Goal: Information Seeking & Learning: Check status

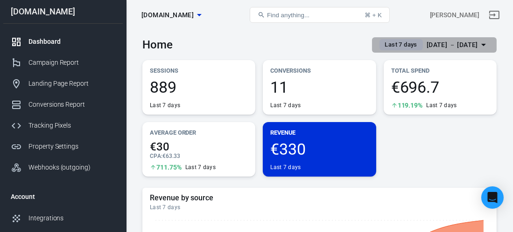
click at [484, 37] on button "Last 7 days [DATE] － [DATE]" at bounding box center [434, 44] width 125 height 15
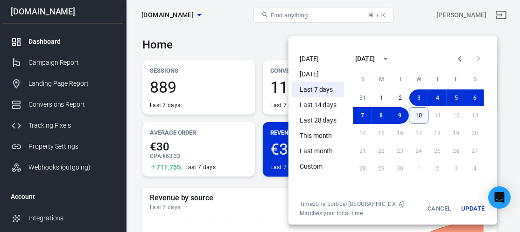
click at [418, 118] on button "10" at bounding box center [419, 115] width 20 height 17
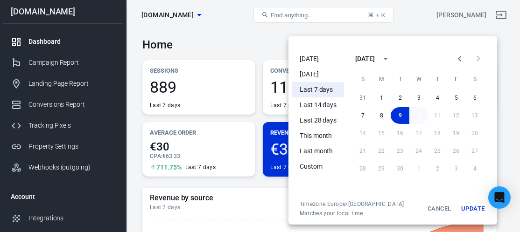
click at [417, 118] on button "10" at bounding box center [418, 115] width 19 height 17
click at [303, 63] on li "[DATE]" at bounding box center [318, 58] width 52 height 15
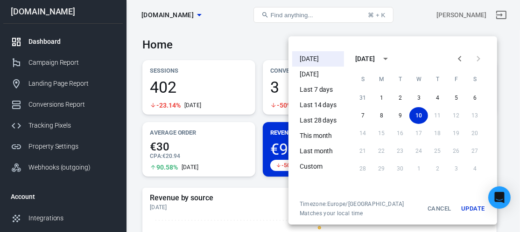
click at [406, 16] on div at bounding box center [260, 116] width 520 height 232
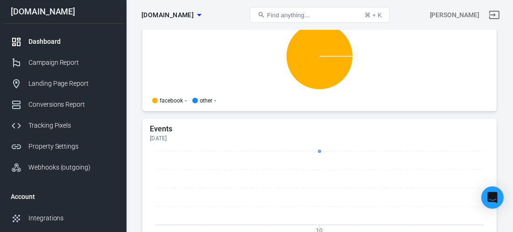
scroll to position [1004, 0]
click at [71, 59] on div "Campaign Report" at bounding box center [71, 63] width 87 height 10
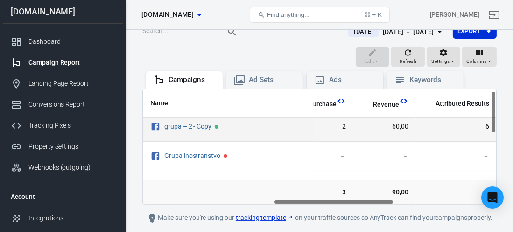
scroll to position [6, 382]
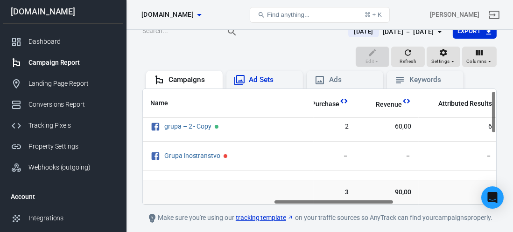
click at [278, 82] on div "Ad Sets" at bounding box center [272, 80] width 47 height 10
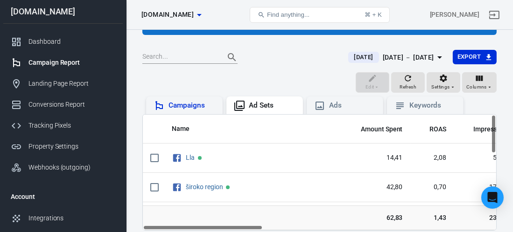
click at [183, 101] on div "Campaigns" at bounding box center [191, 106] width 47 height 10
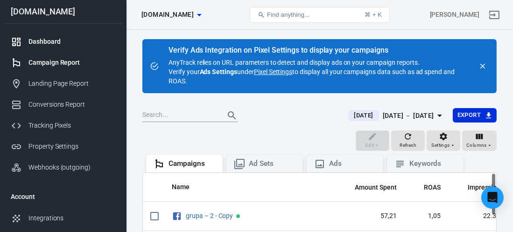
click at [56, 38] on div "Dashboard" at bounding box center [71, 42] width 87 height 10
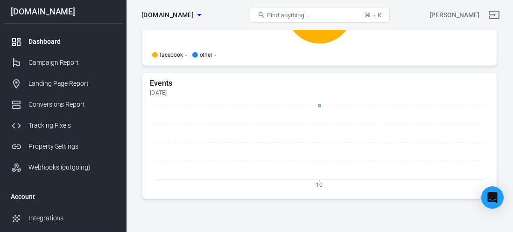
scroll to position [1116, 0]
